Goal: Task Accomplishment & Management: Manage account settings

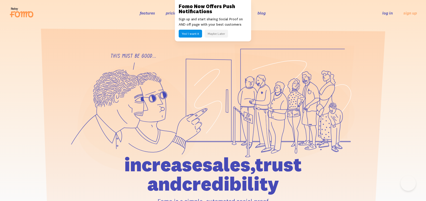
click at [406, 14] on link "sign up" at bounding box center [409, 12] width 13 height 5
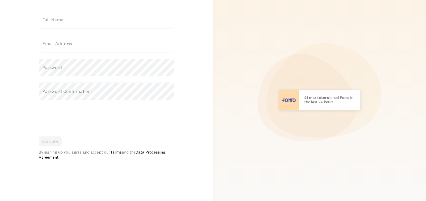
scroll to position [52, 0]
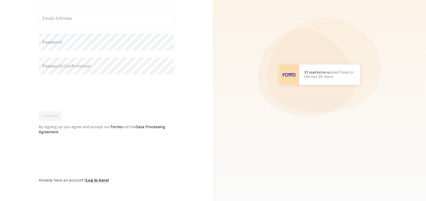
click at [99, 178] on link "Log in here!" at bounding box center [97, 180] width 23 height 5
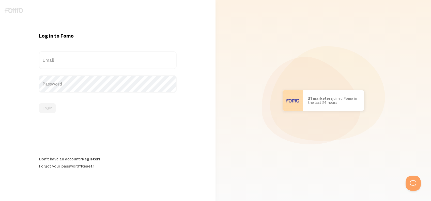
click at [73, 54] on label "Email" at bounding box center [107, 60] width 137 height 18
click at [73, 54] on input "Email" at bounding box center [107, 60] width 137 height 18
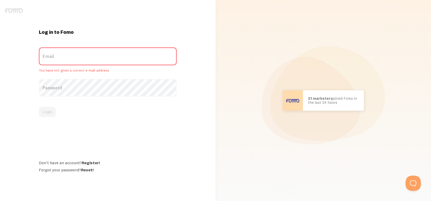
click at [61, 60] on label "Email" at bounding box center [107, 57] width 137 height 18
click at [61, 60] on input "Email" at bounding box center [107, 57] width 137 height 18
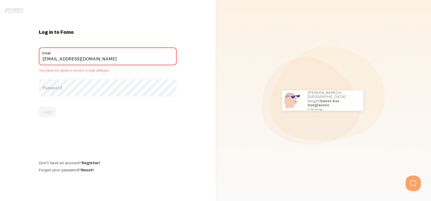
type input "nyp@anala.com"
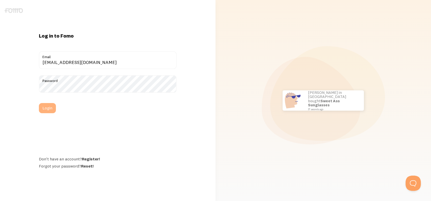
click at [52, 113] on button "Login" at bounding box center [47, 108] width 17 height 10
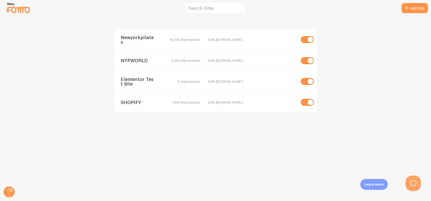
click at [142, 37] on span "Newyorkpilates" at bounding box center [141, 39] width 41 height 9
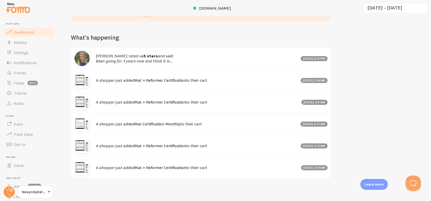
scroll to position [234, 0]
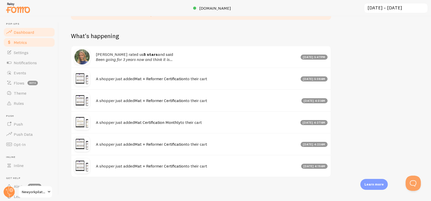
click at [22, 43] on span "Metrics" at bounding box center [20, 42] width 13 height 5
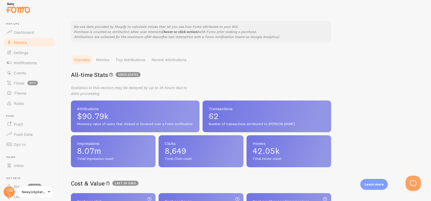
scroll to position [127, 0]
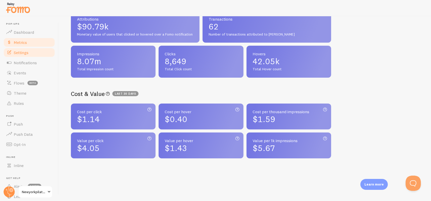
click at [26, 51] on span "Settings" at bounding box center [21, 52] width 15 height 5
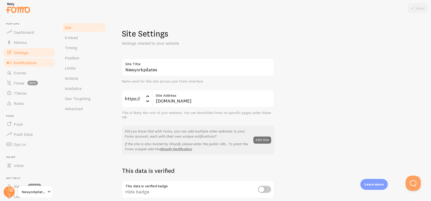
click at [26, 67] on link "Notifications" at bounding box center [29, 63] width 52 height 10
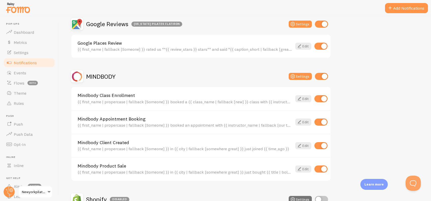
scroll to position [313, 0]
